Goal: Find specific page/section: Find specific page/section

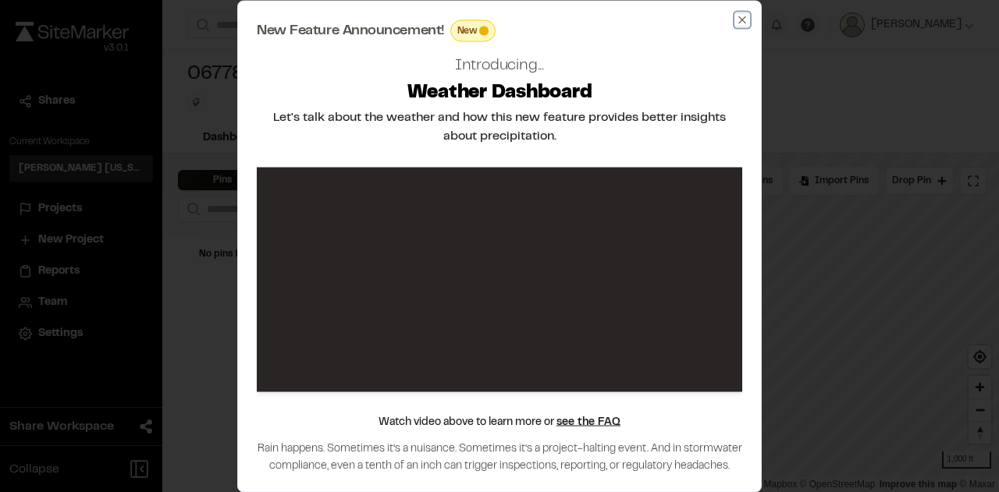
click at [743, 23] on icon "button" at bounding box center [742, 19] width 12 height 12
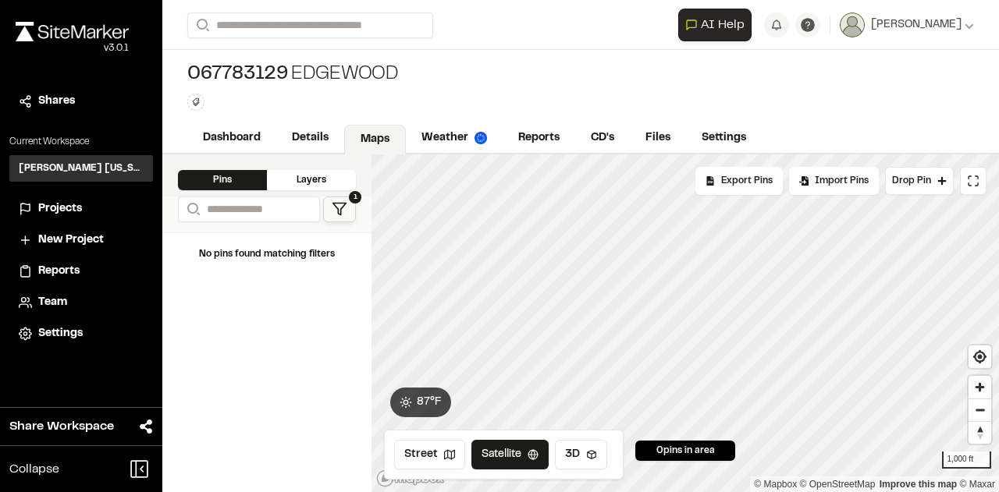
click at [304, 171] on div "Layers" at bounding box center [311, 180] width 89 height 20
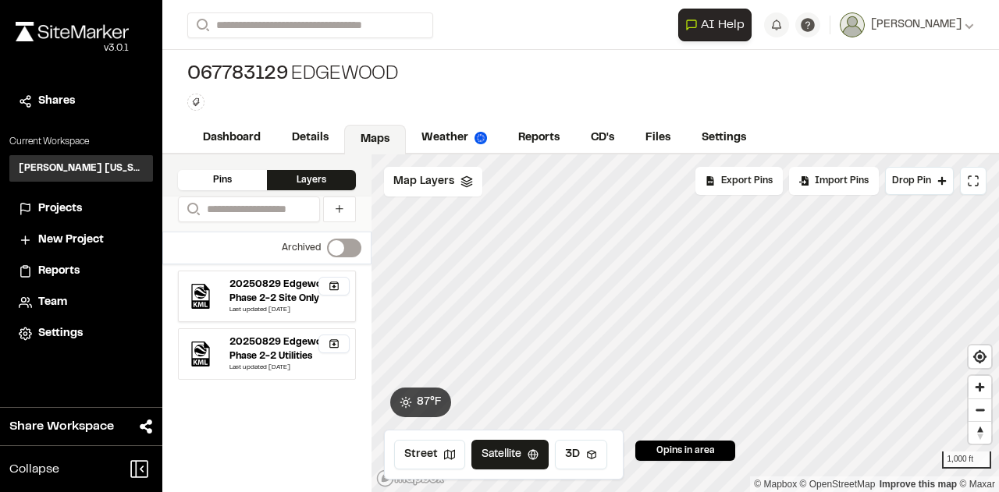
click at [340, 285] on button "button" at bounding box center [333, 286] width 31 height 19
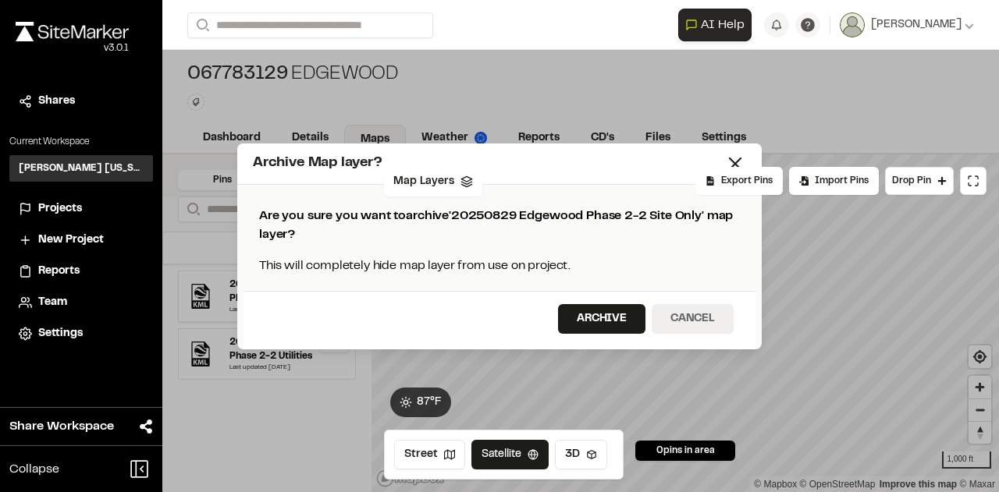
click at [698, 319] on button "Cancel" at bounding box center [693, 319] width 82 height 30
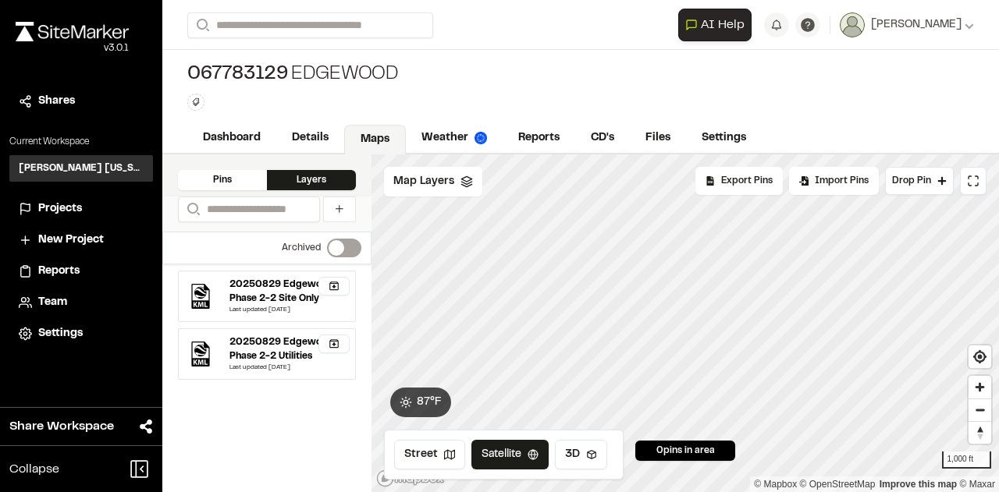
click at [358, 256] on div "Archived Switch label" at bounding box center [266, 248] width 209 height 33
click at [225, 296] on div "20250829 Edgewood Phase 2-2 Site Only Last updated [DATE]" at bounding box center [289, 297] width 133 height 50
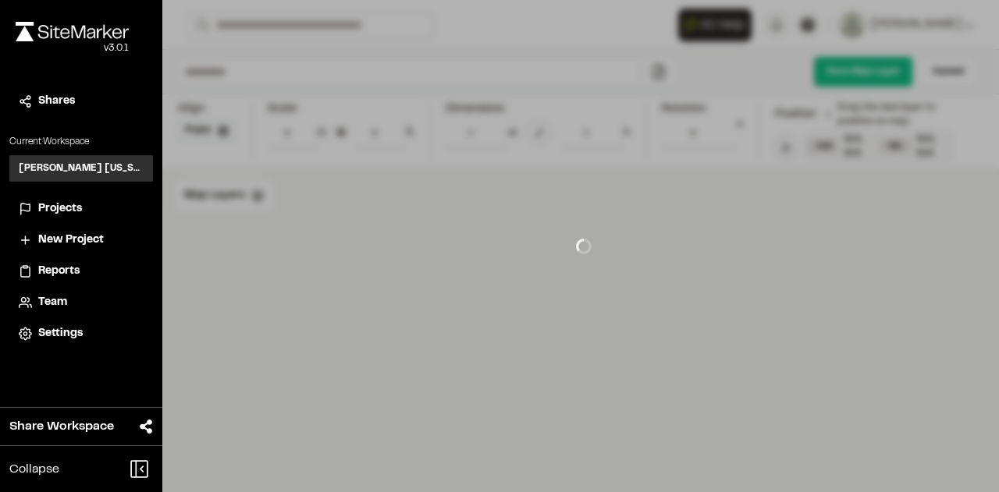
type input "**********"
